Goal: Task Accomplishment & Management: Manage account settings

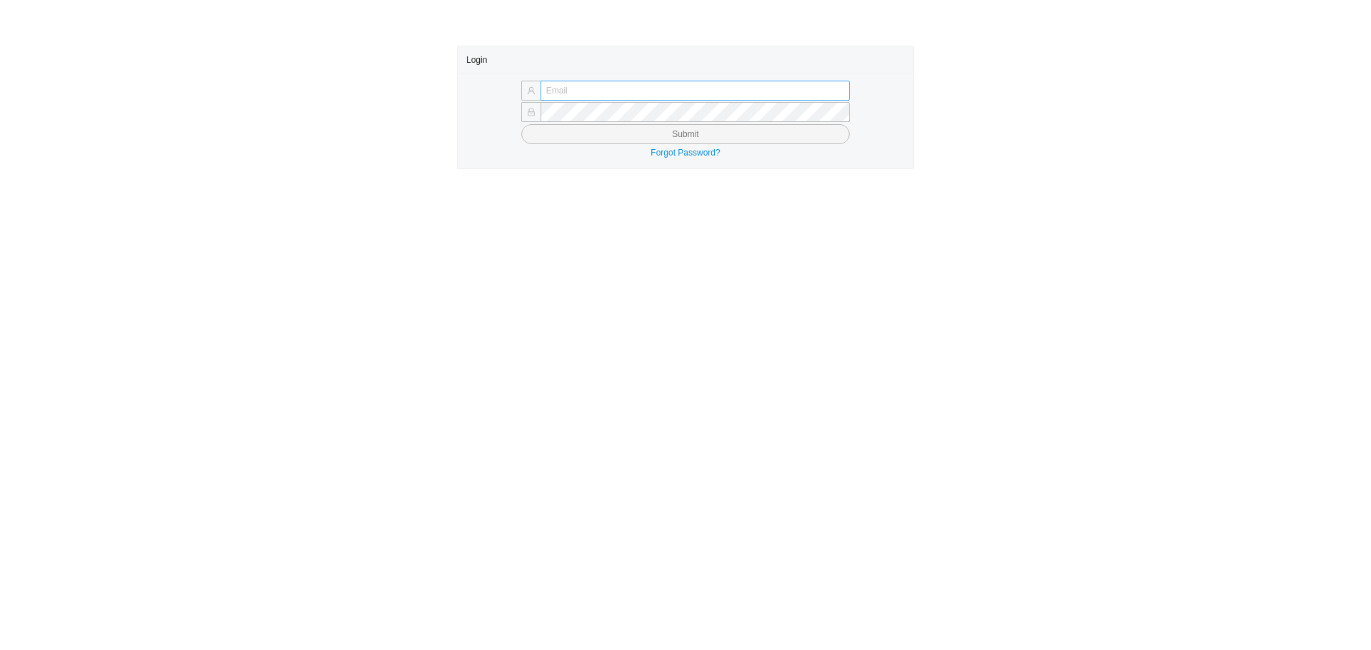
click at [647, 87] on input "text" at bounding box center [694, 91] width 309 height 20
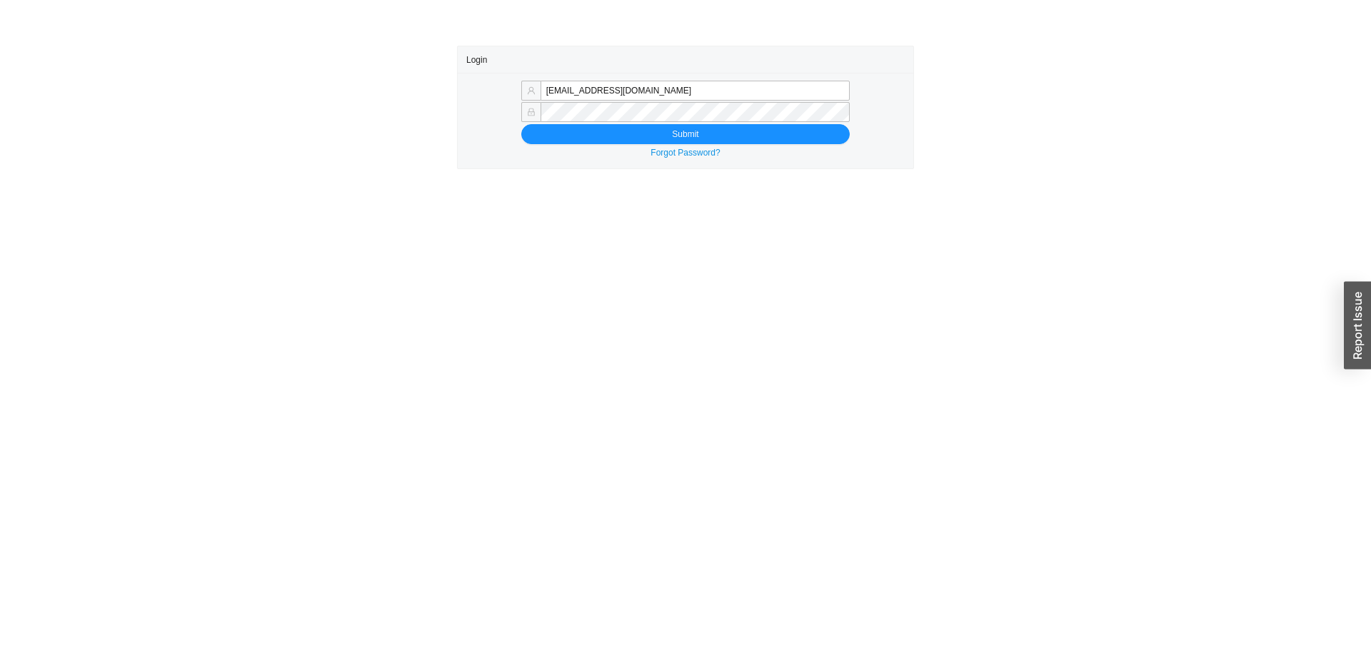
drag, startPoint x: 579, startPoint y: 91, endPoint x: 852, endPoint y: 100, distance: 272.8
click at [852, 100] on div "mordy@qualitybath.com" at bounding box center [685, 91] width 438 height 20
type input "mordy@homeandstone.com"
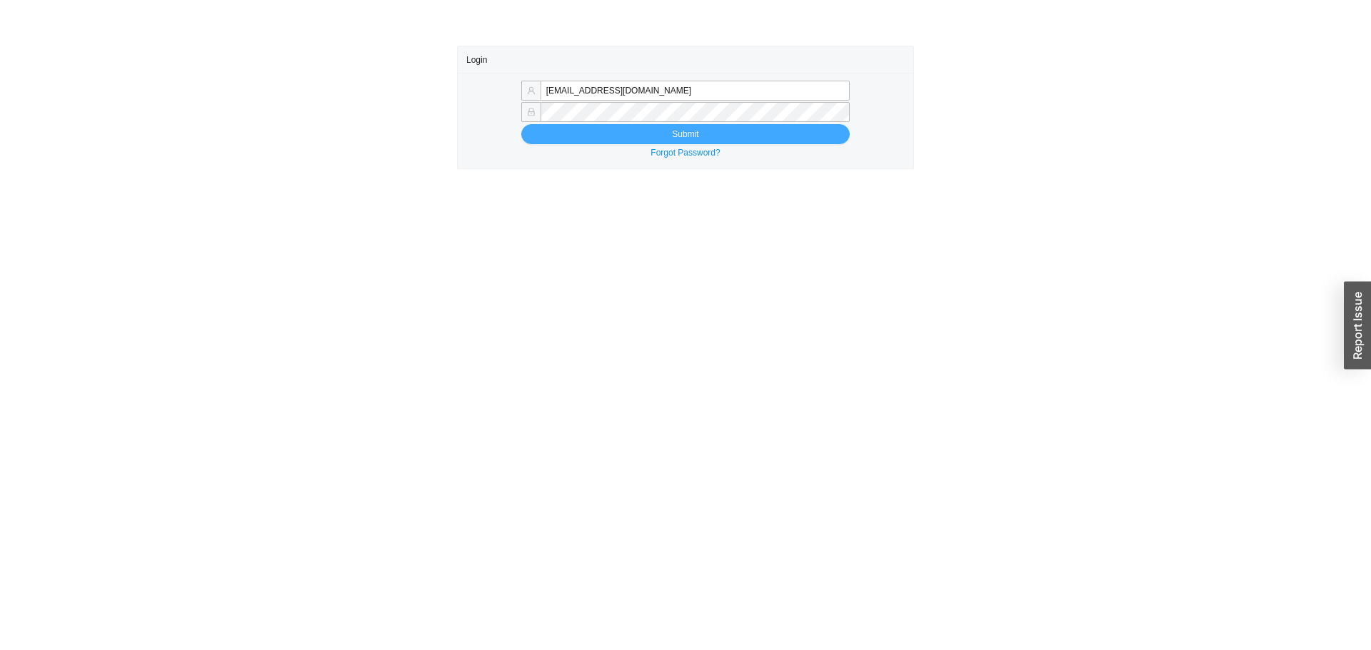
click at [690, 129] on span "Submit" at bounding box center [685, 134] width 26 height 14
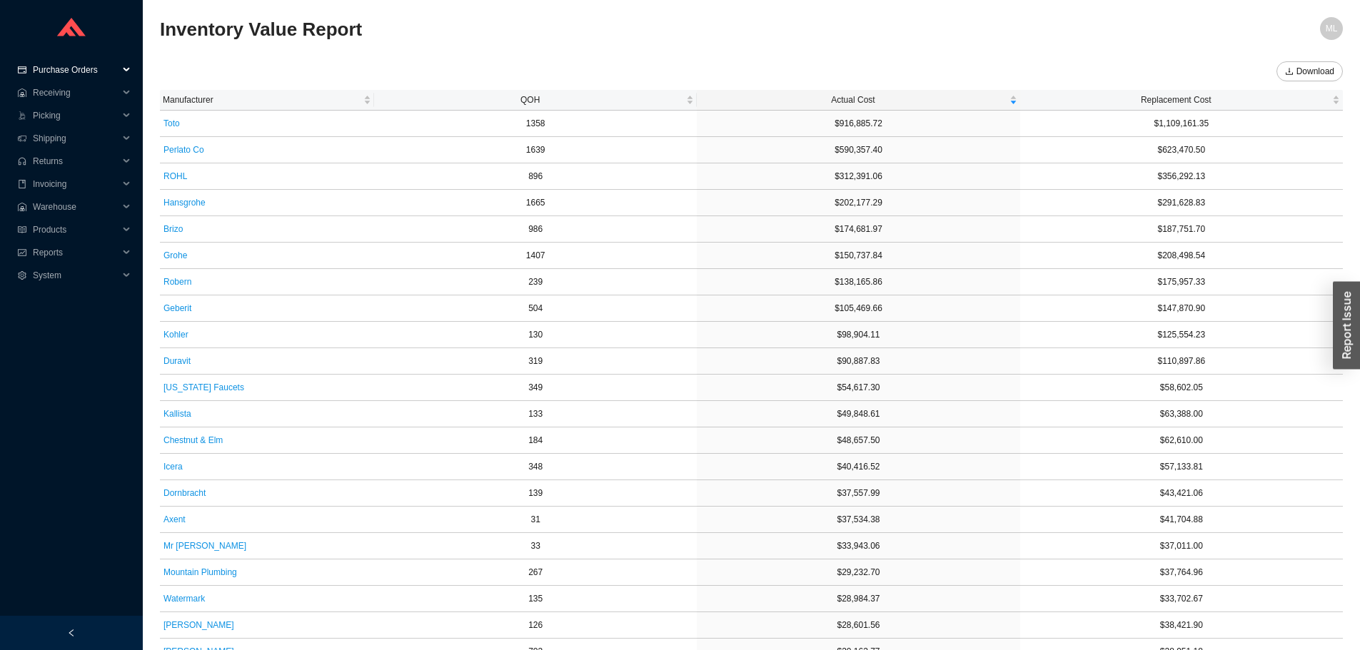
click at [59, 69] on span "Purchase Orders" at bounding box center [76, 70] width 86 height 23
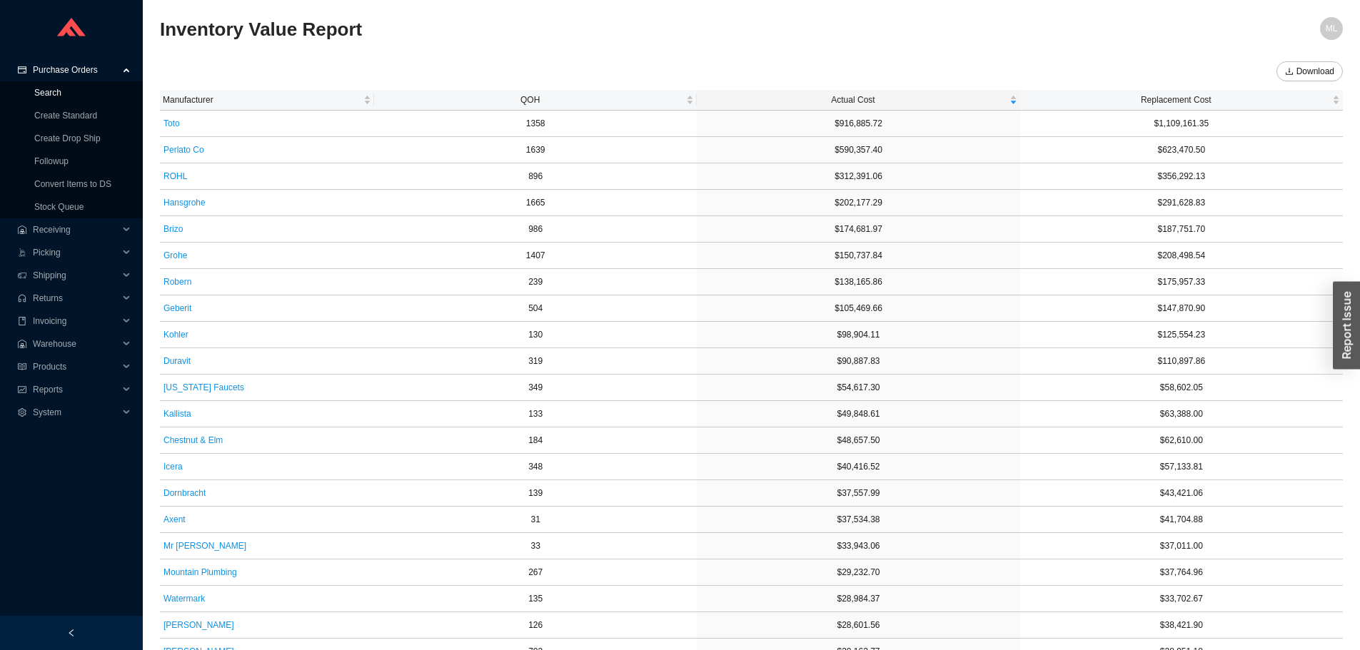
click at [42, 94] on link "Search" at bounding box center [47, 93] width 27 height 10
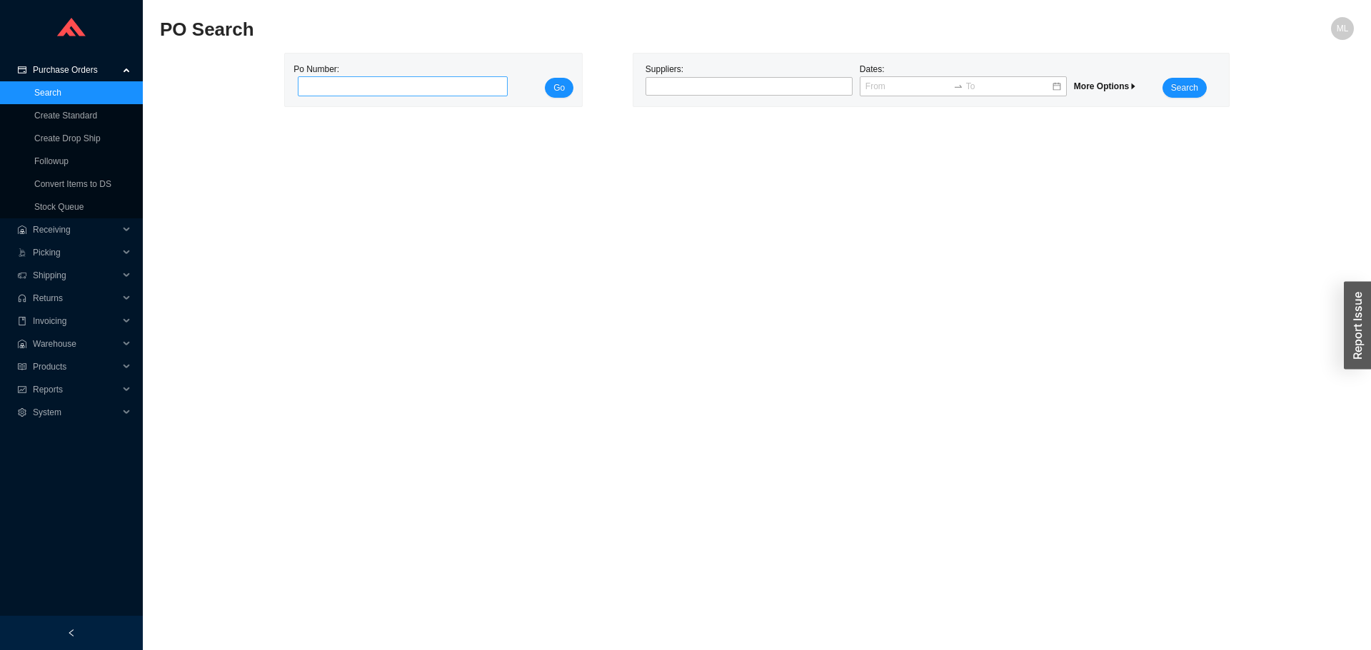
click at [422, 85] on input "tel" at bounding box center [403, 86] width 210 height 20
click button "Go" at bounding box center [559, 88] width 29 height 20
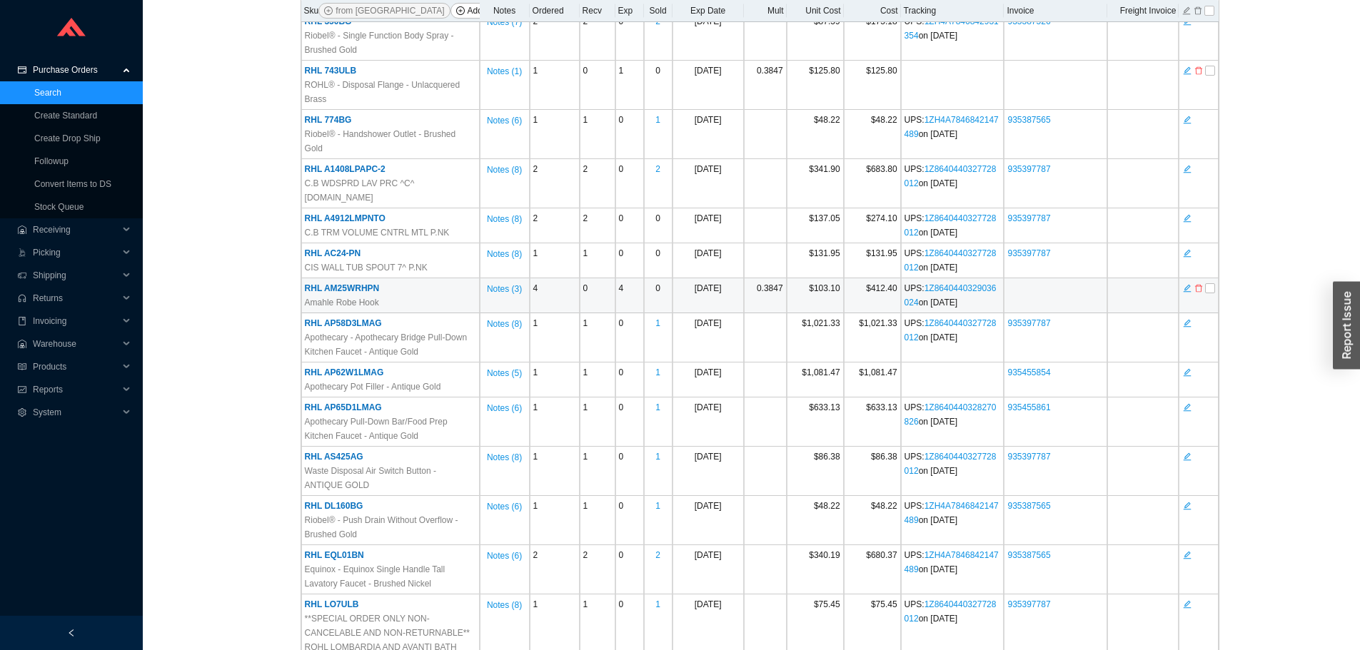
scroll to position [357, 0]
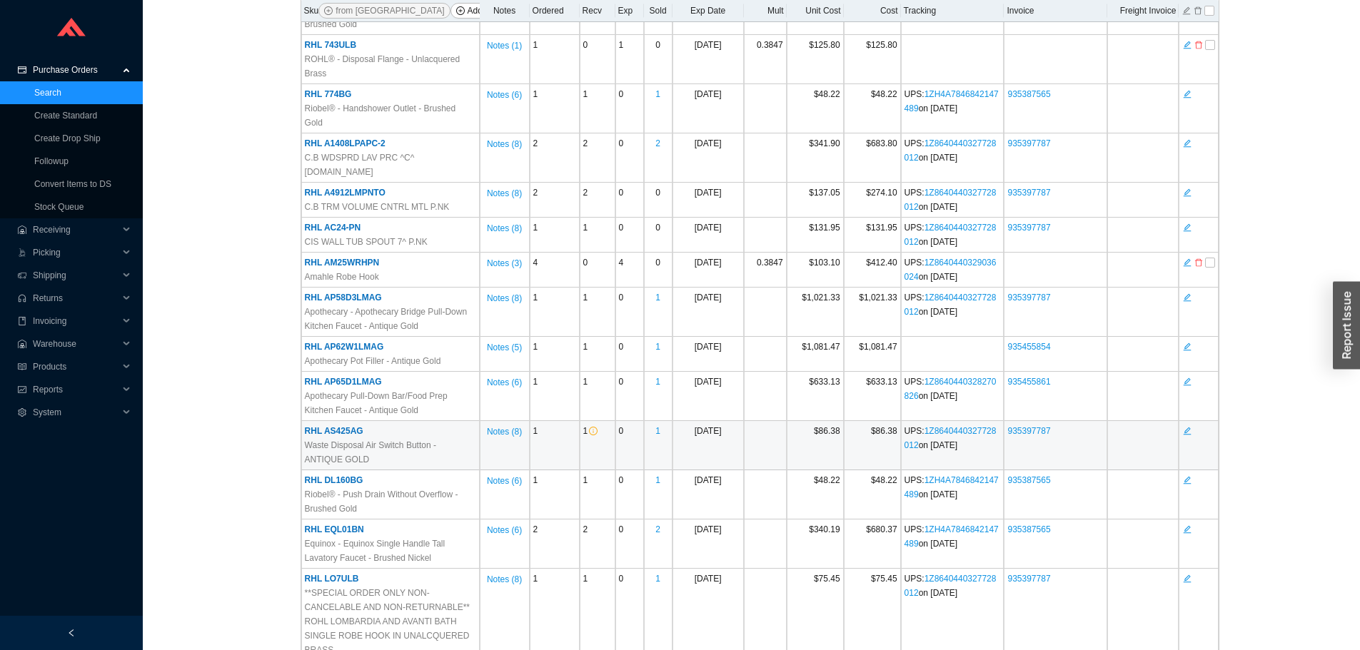
click at [331, 426] on span "RHL AS425AG" at bounding box center [334, 431] width 59 height 10
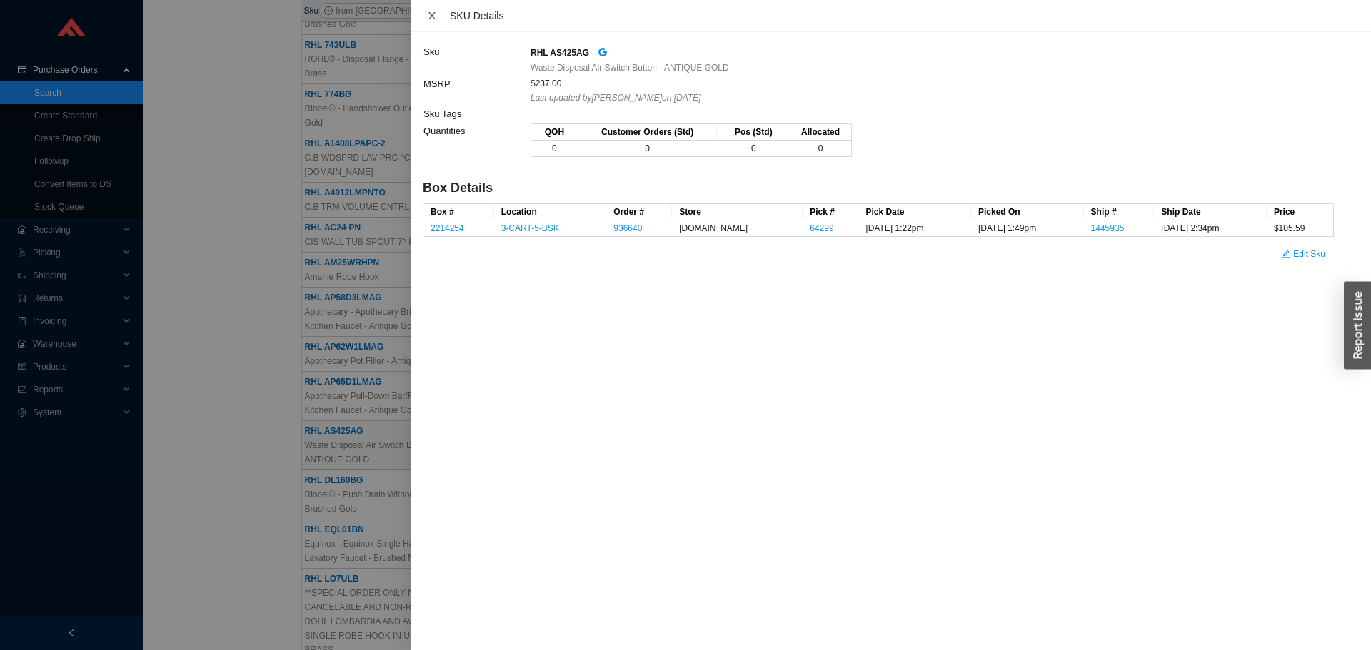
click at [432, 12] on icon "close" at bounding box center [432, 16] width 10 height 10
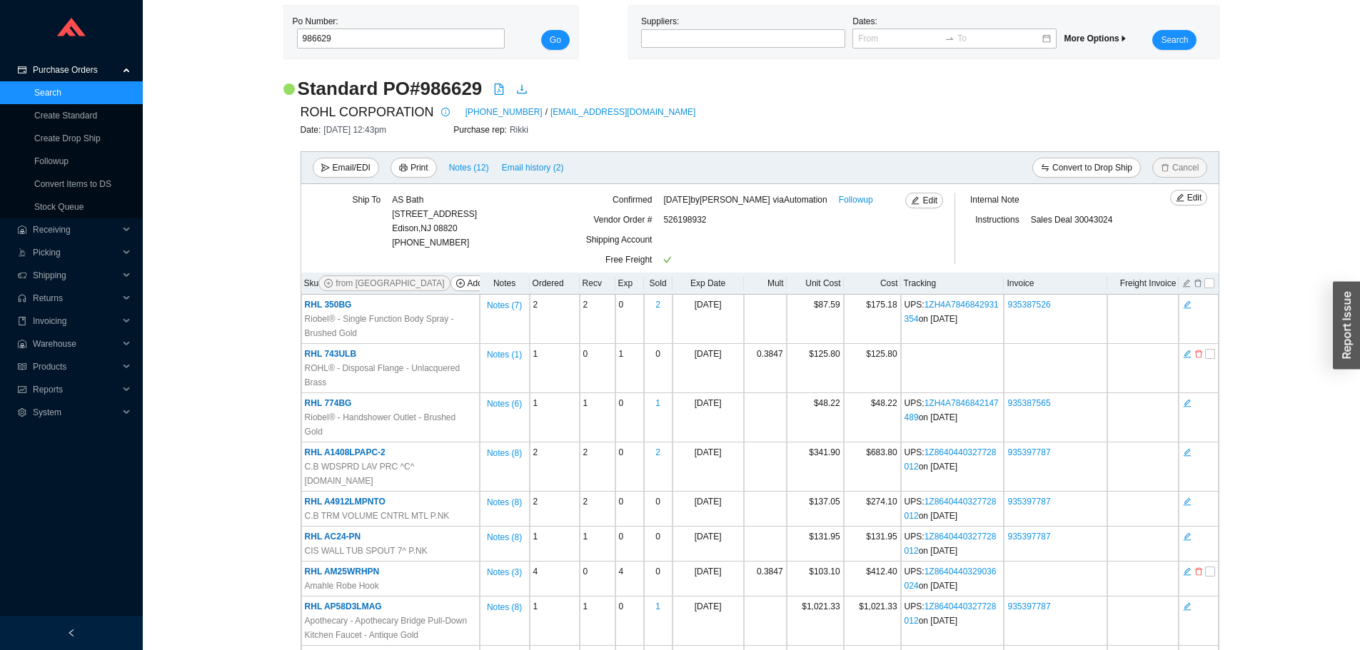
scroll to position [0, 0]
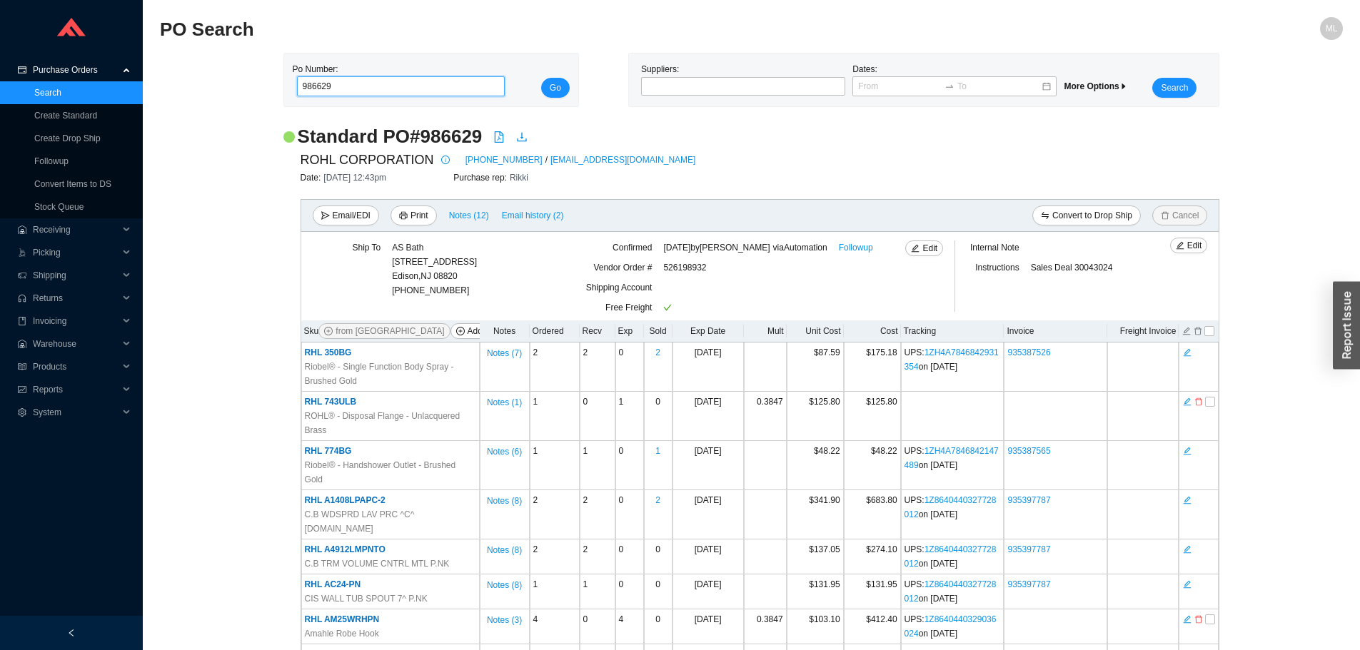
drag, startPoint x: 382, startPoint y: 81, endPoint x: 168, endPoint y: 82, distance: 213.4
click at [168, 82] on div "Po Number: 986629 Go Suppliers: Dates: More Options Search" at bounding box center [751, 80] width 1183 height 54
type input "986530"
click at [541, 78] on button "Go" at bounding box center [555, 88] width 29 height 20
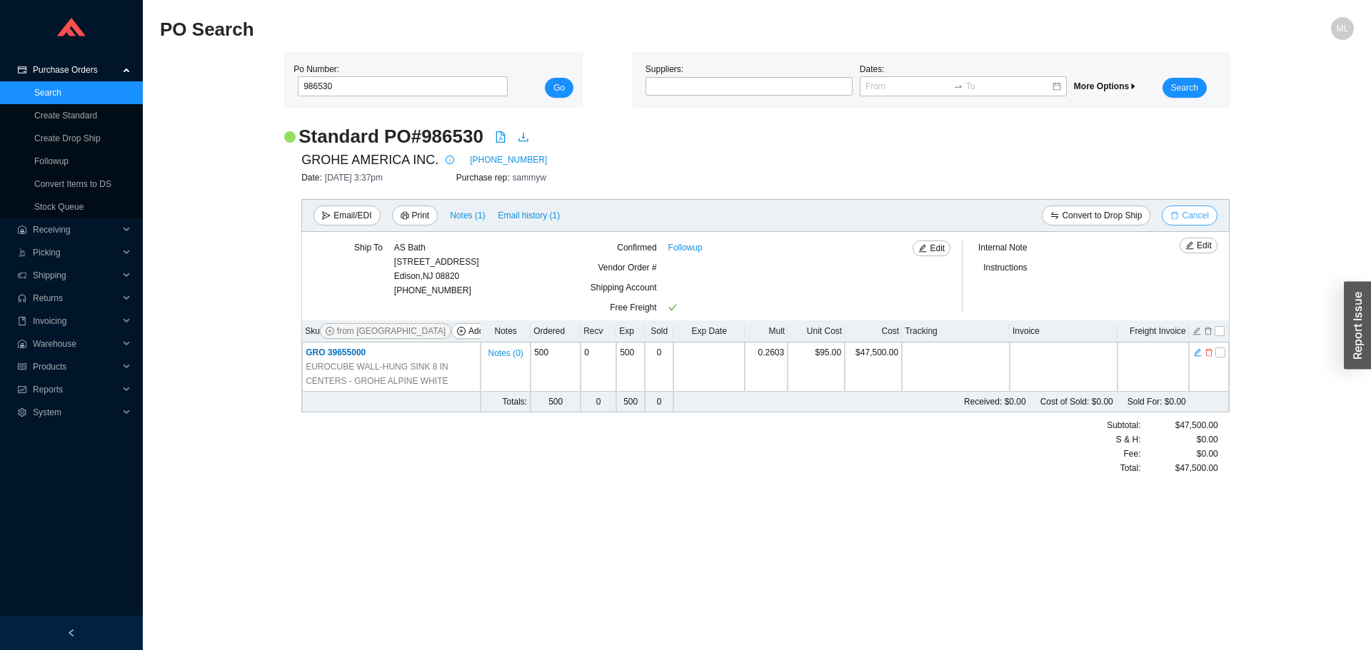
click at [1194, 215] on span "Cancel" at bounding box center [1194, 215] width 26 height 14
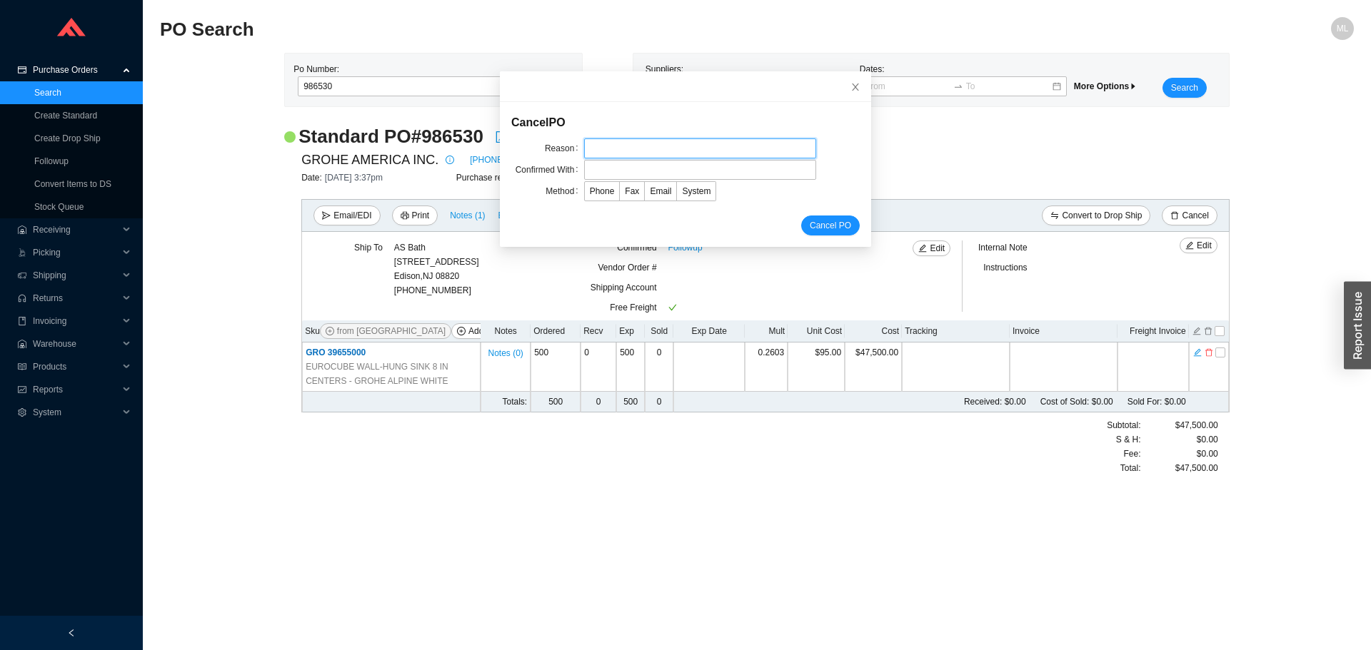
click at [621, 147] on input "text" at bounding box center [700, 148] width 232 height 20
type input "cant fulfill"
click at [608, 168] on input "text" at bounding box center [700, 170] width 232 height 20
type input "[PERSON_NAME]"
click at [592, 191] on span "Phone" at bounding box center [602, 191] width 25 height 10
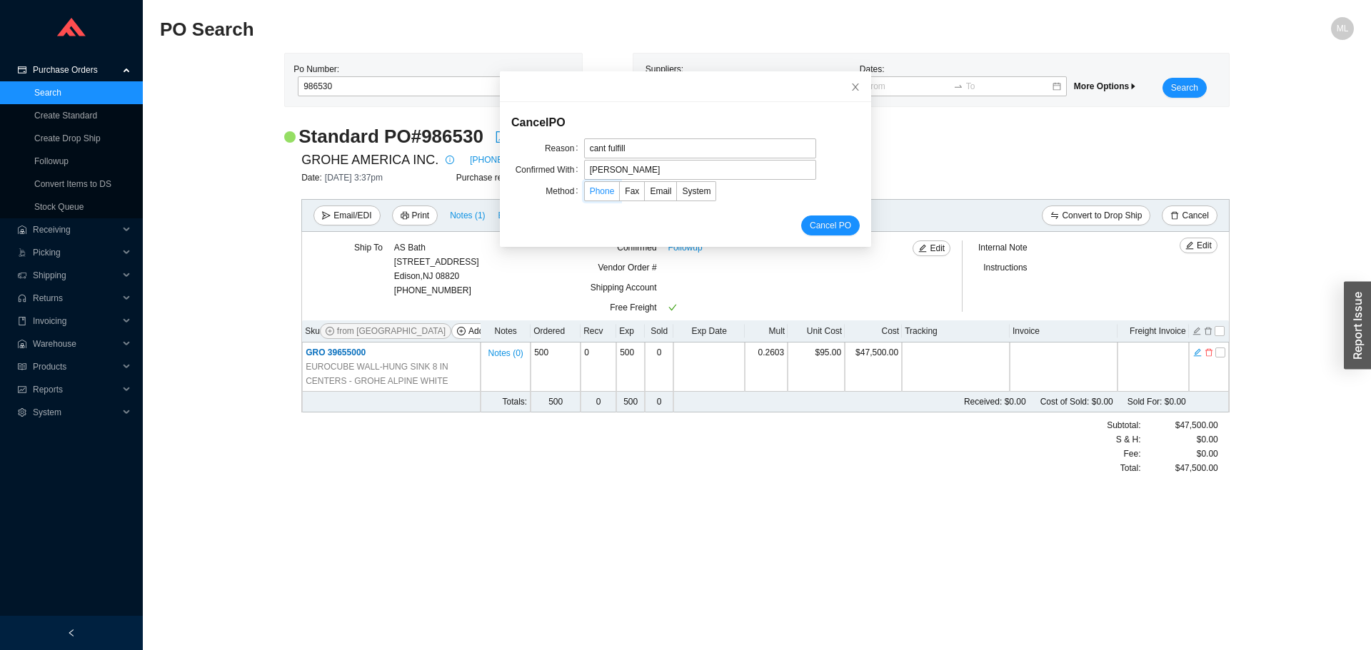
click at [585, 194] on input "Phone" at bounding box center [585, 194] width 0 height 0
click at [814, 224] on span "Cancel PO" at bounding box center [829, 225] width 41 height 14
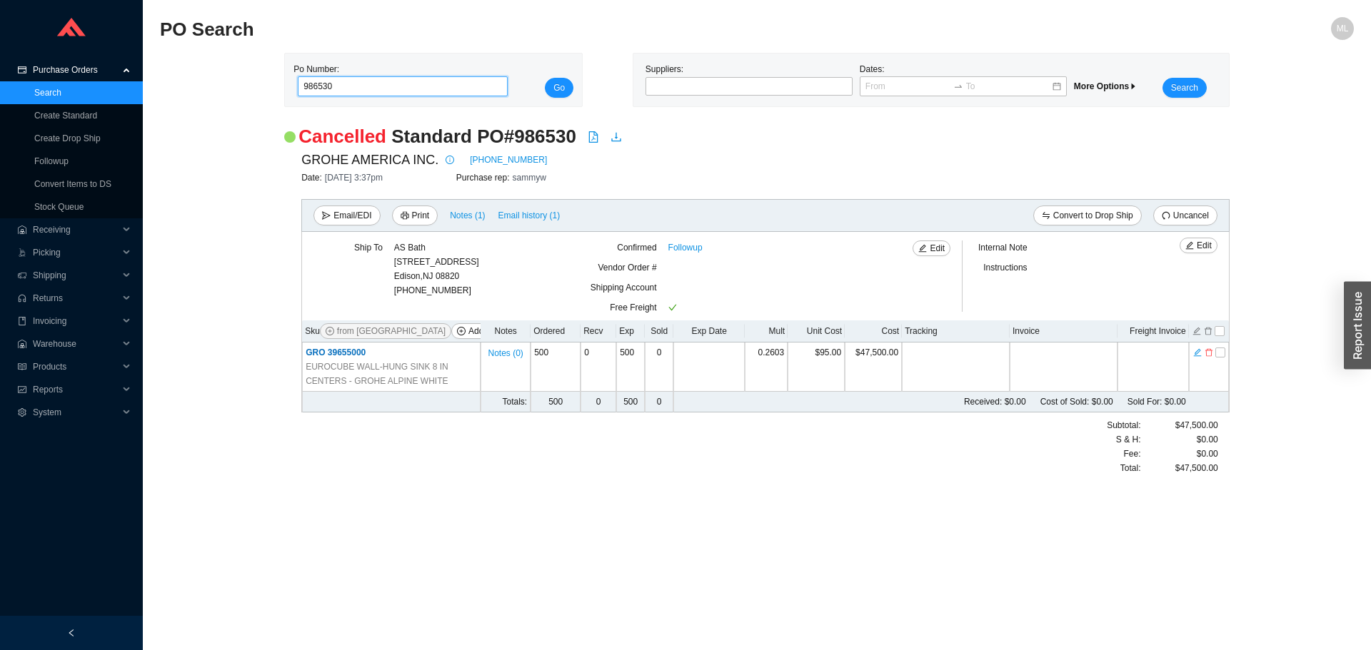
drag, startPoint x: 385, startPoint y: 85, endPoint x: 187, endPoint y: 82, distance: 197.7
click at [187, 82] on div "Po Number: 986530 Go Suppliers: Dates: More Options Search" at bounding box center [757, 80] width 1194 height 54
click at [709, 87] on div at bounding box center [742, 86] width 189 height 14
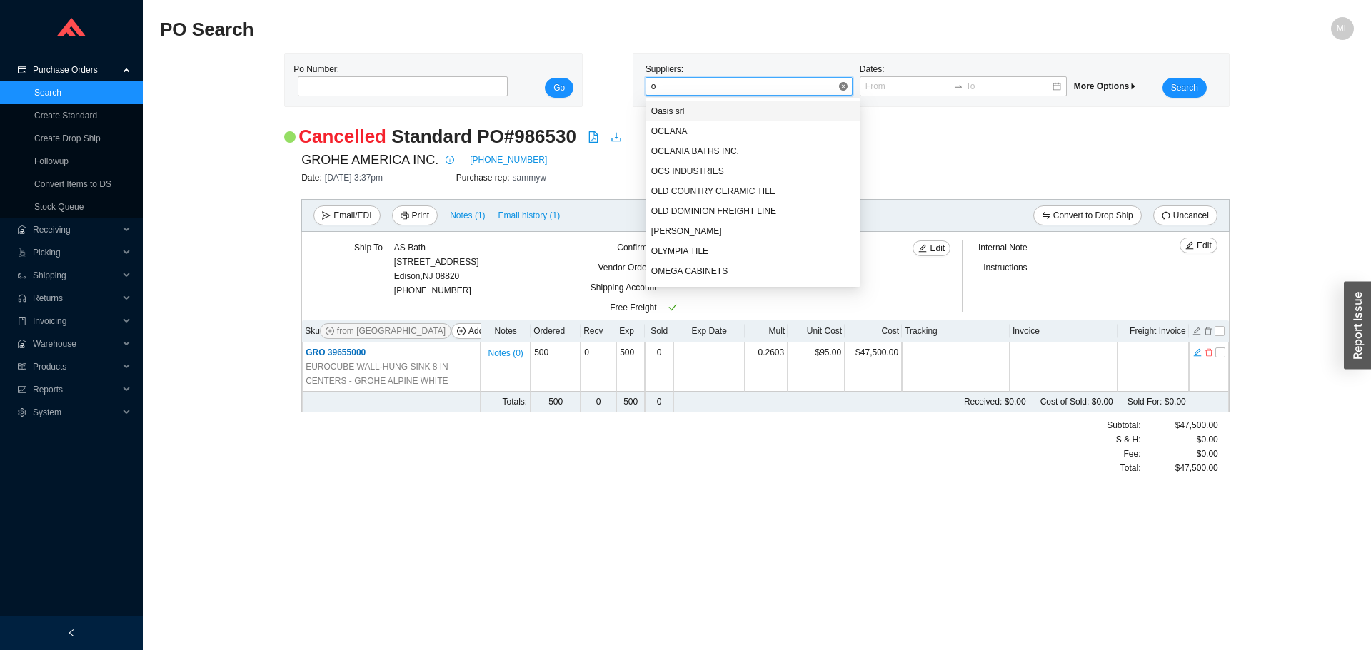
type input "os"
click at [680, 106] on div "OS&B" at bounding box center [753, 111] width 204 height 13
click at [1192, 79] on button "Search" at bounding box center [1184, 88] width 44 height 20
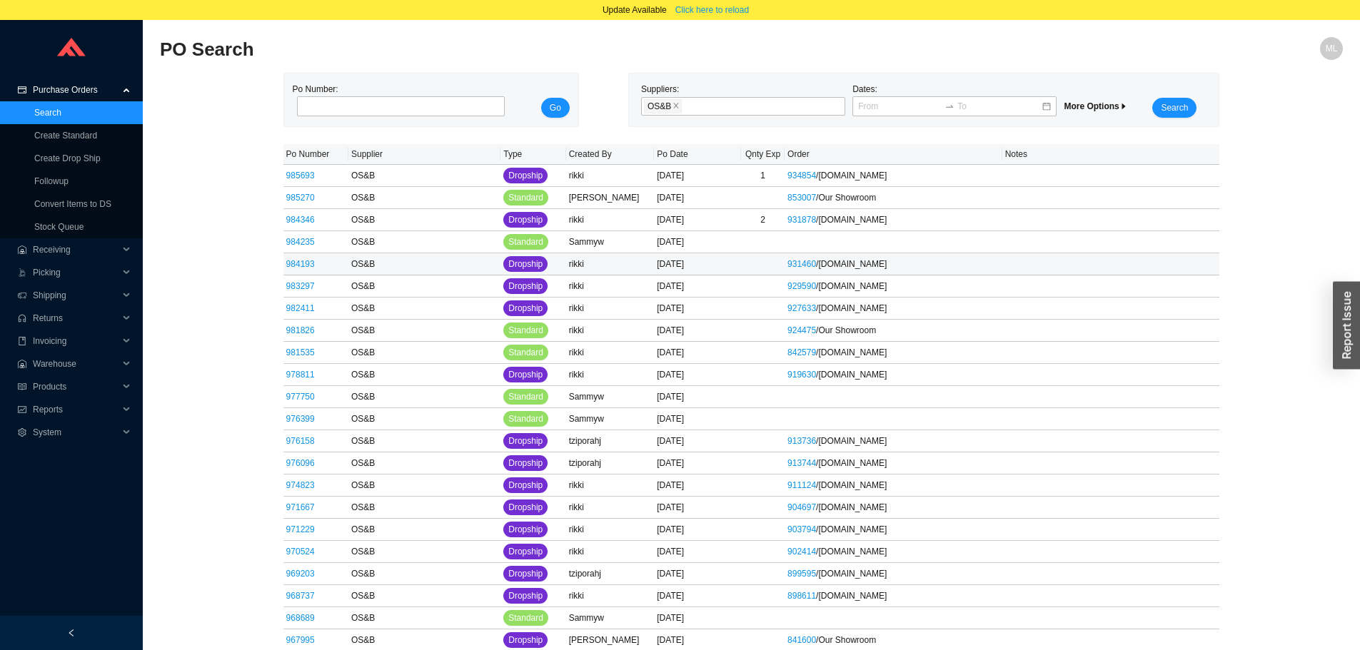
click at [521, 261] on span "Dropship" at bounding box center [525, 264] width 34 height 14
click at [303, 265] on link "984193" at bounding box center [300, 264] width 29 height 10
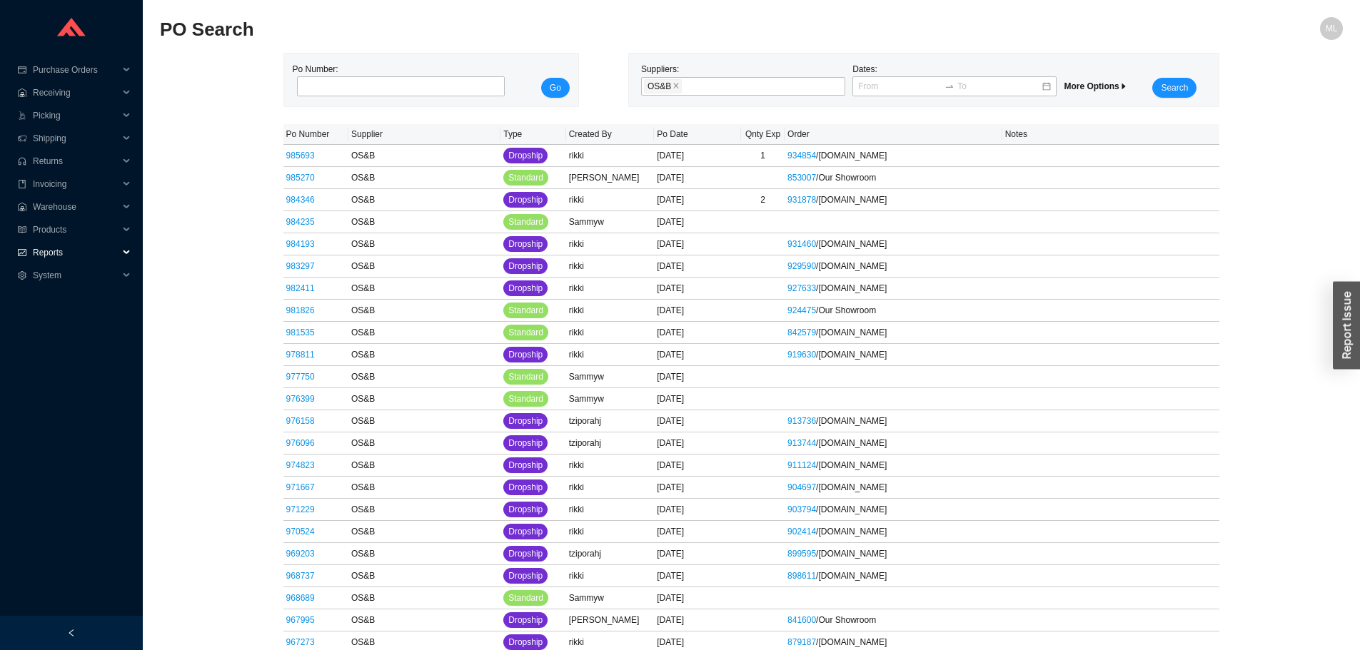
click at [40, 250] on span "Reports" at bounding box center [76, 252] width 86 height 23
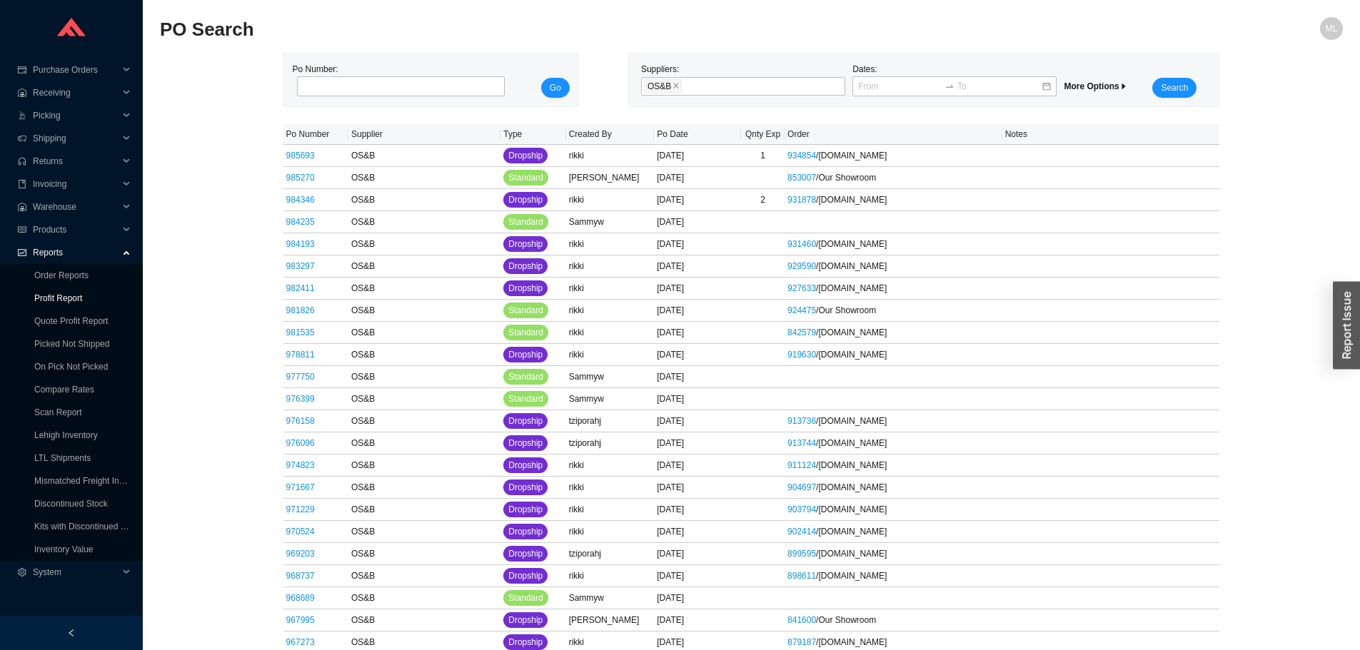
click at [54, 298] on link "Profit Report" at bounding box center [58, 298] width 48 height 10
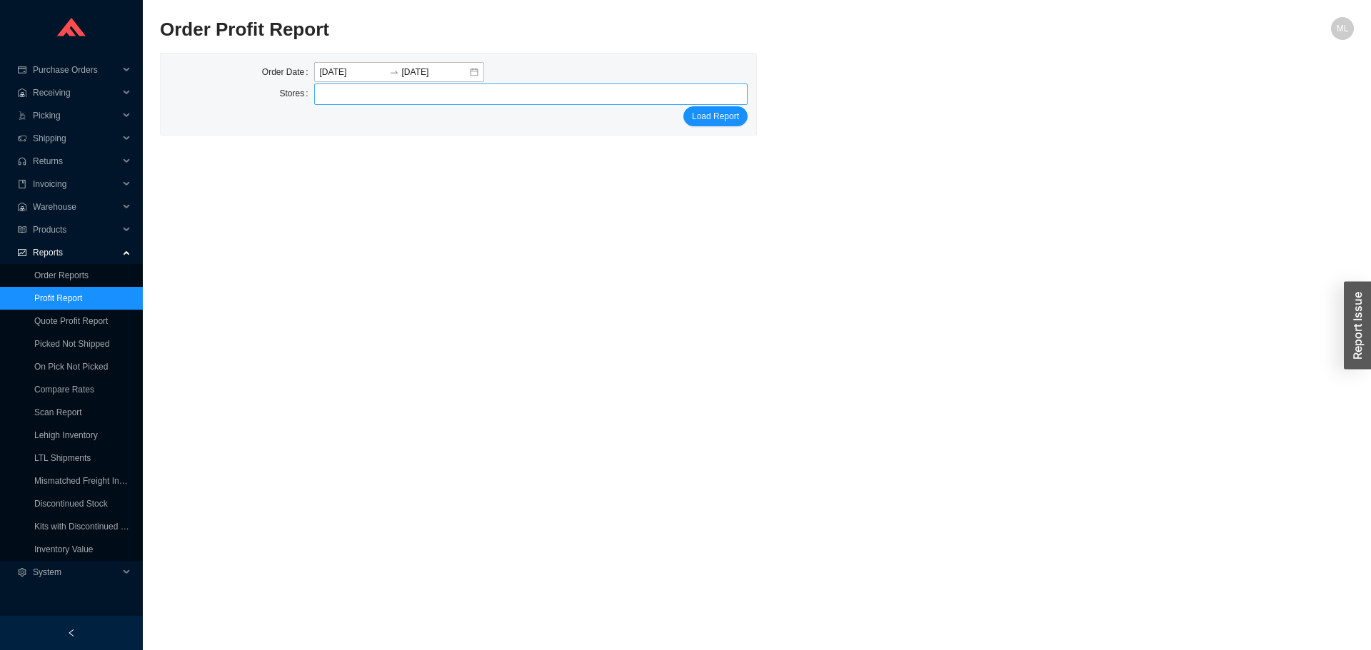
click at [475, 91] on div at bounding box center [525, 94] width 416 height 20
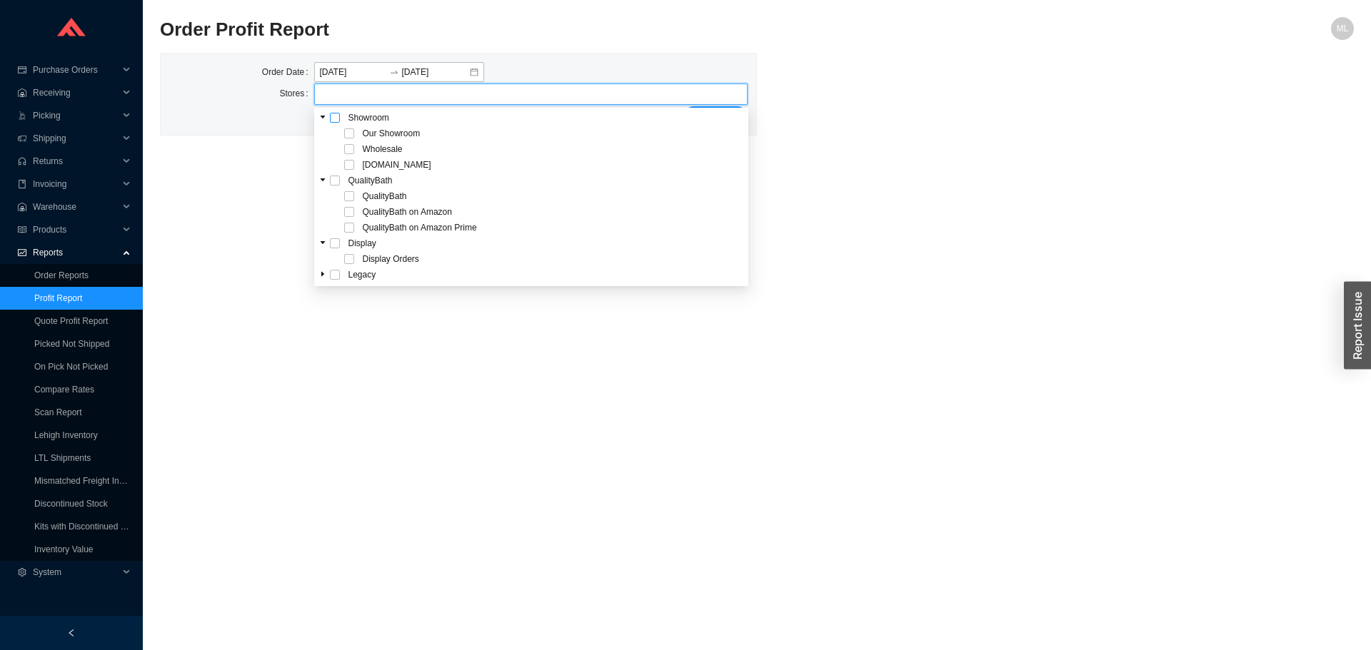
click at [333, 116] on span at bounding box center [335, 118] width 10 height 10
click at [1015, 128] on div "Order Date 2025-09-25 2025-09-25 Stores Our Showroom Wholesale HomeAndStone.com…" at bounding box center [757, 94] width 1194 height 83
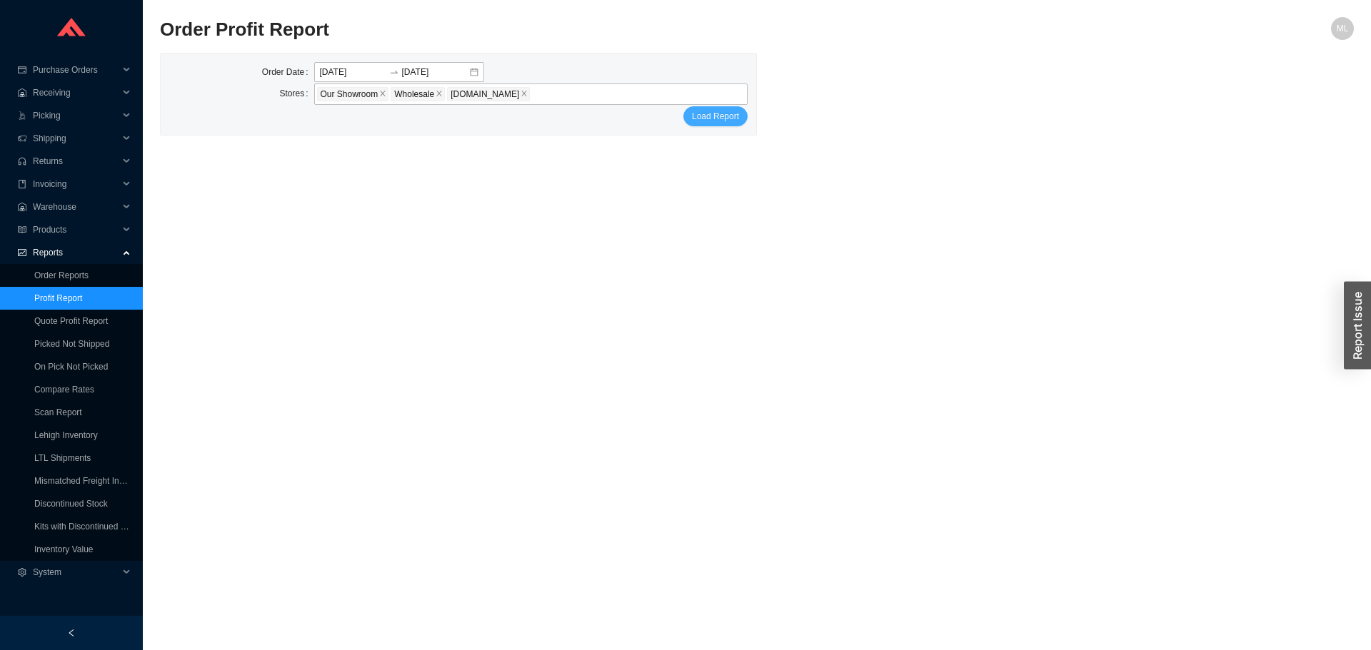
click at [702, 118] on span "Load Report" at bounding box center [715, 116] width 47 height 14
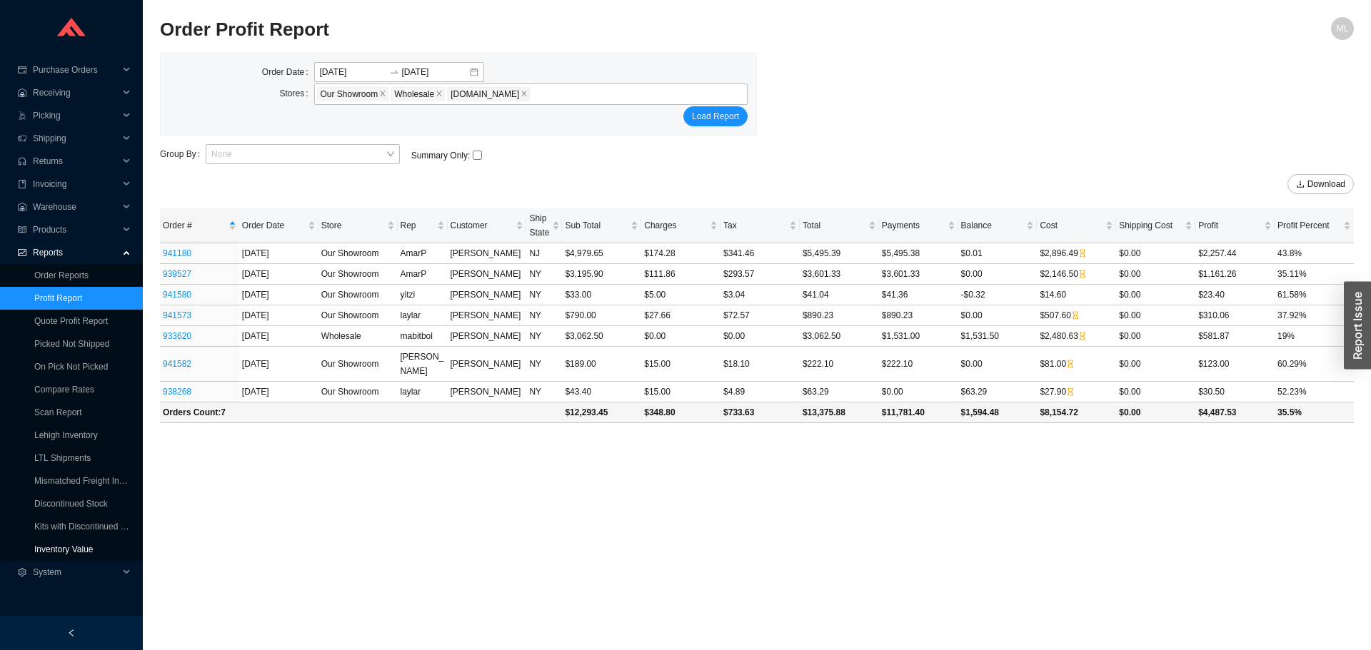
click at [61, 552] on link "Inventory Value" at bounding box center [63, 550] width 59 height 10
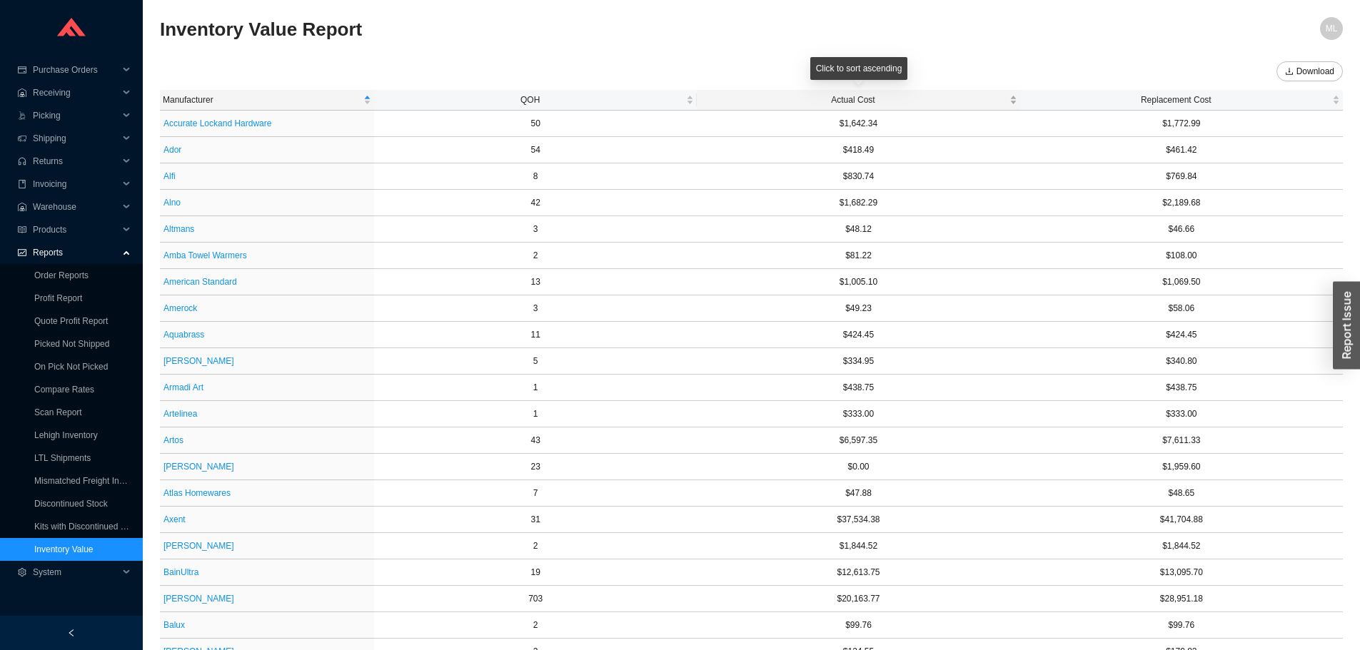
click at [842, 99] on span "Actual Cost" at bounding box center [853, 100] width 306 height 14
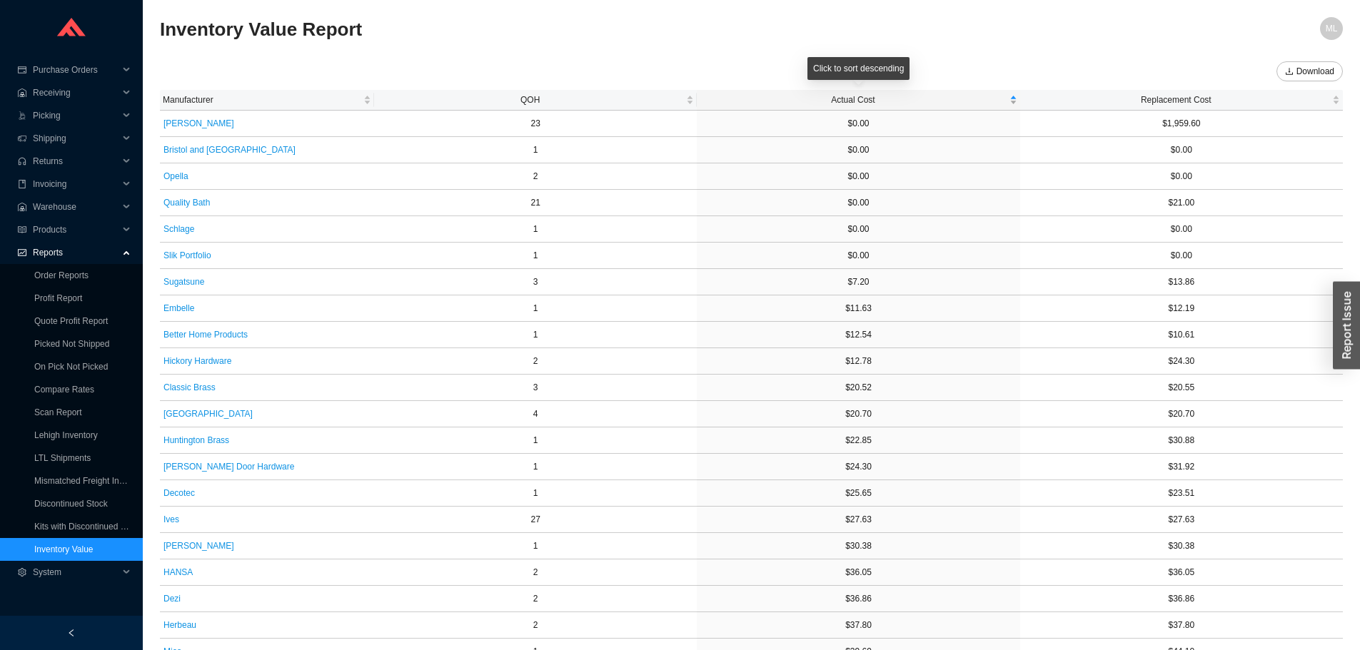
click at [842, 99] on span "Actual Cost" at bounding box center [853, 100] width 306 height 14
